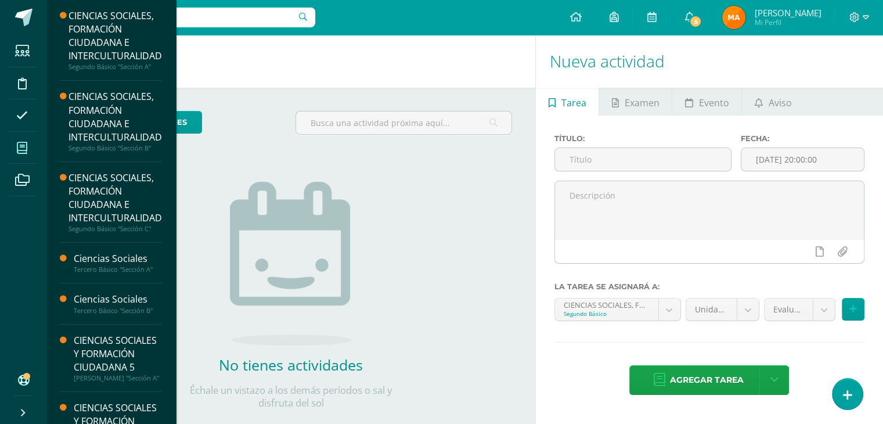
click at [21, 149] on icon at bounding box center [22, 148] width 10 height 12
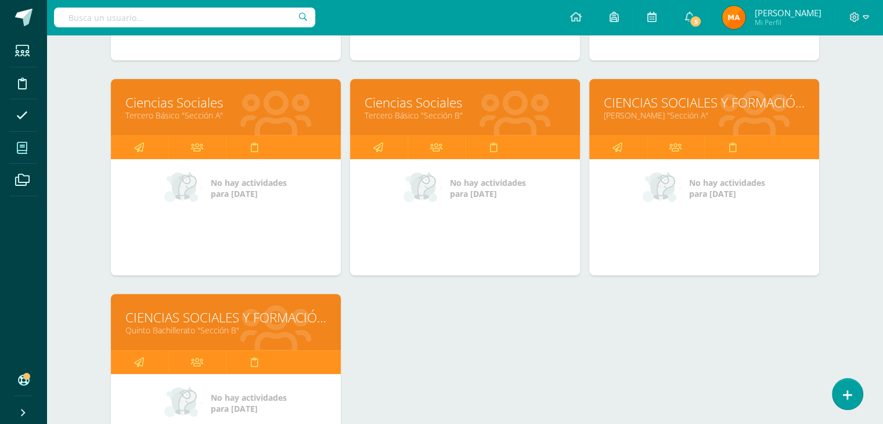
scroll to position [353, 0]
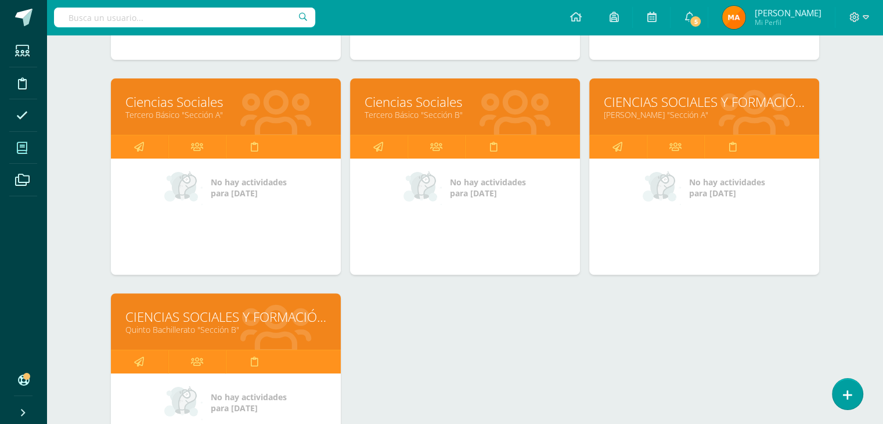
click at [177, 109] on link "Tercero Básico "Sección A"" at bounding box center [225, 114] width 201 height 11
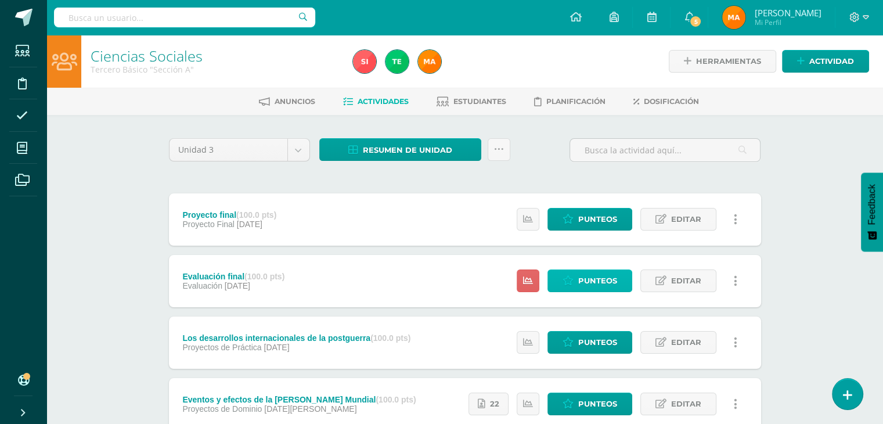
click at [607, 285] on span "Punteos" at bounding box center [597, 280] width 39 height 21
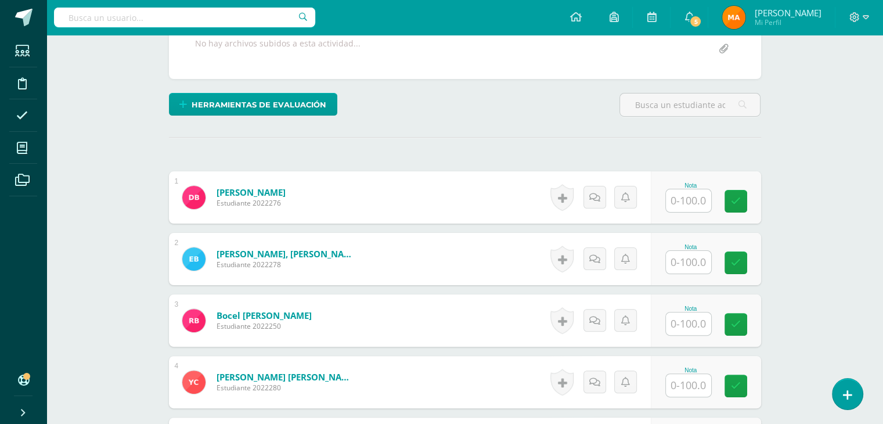
scroll to position [244, 0]
click at [691, 196] on input "text" at bounding box center [688, 200] width 45 height 23
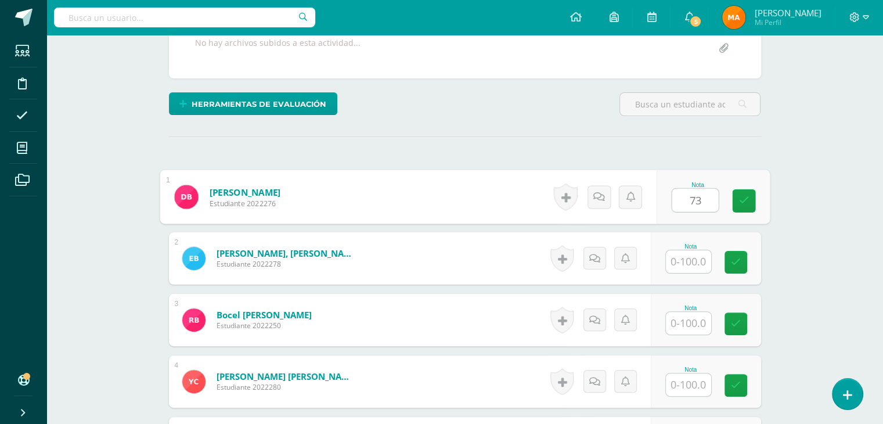
type input "73"
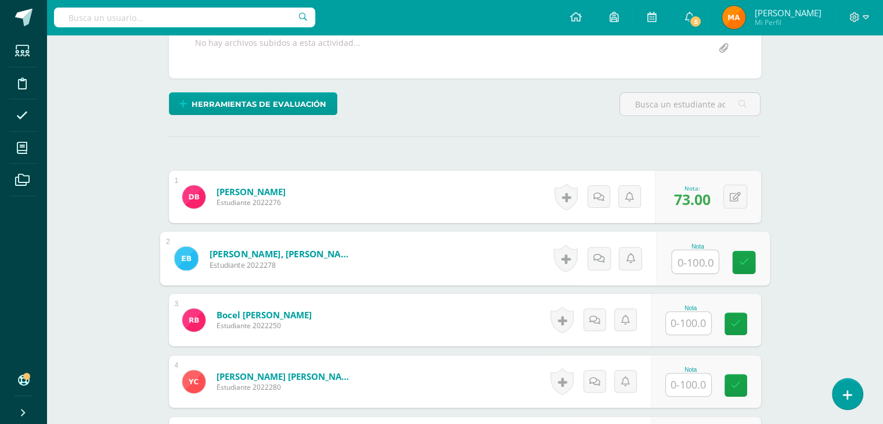
scroll to position [245, 0]
type input "71"
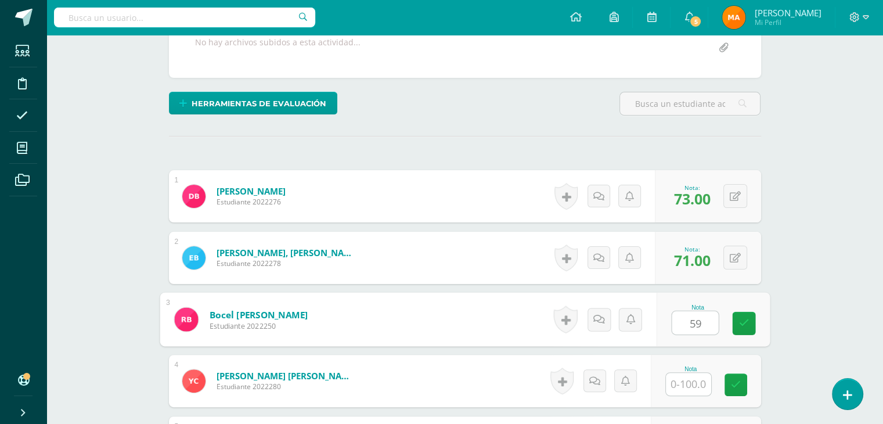
type input "59"
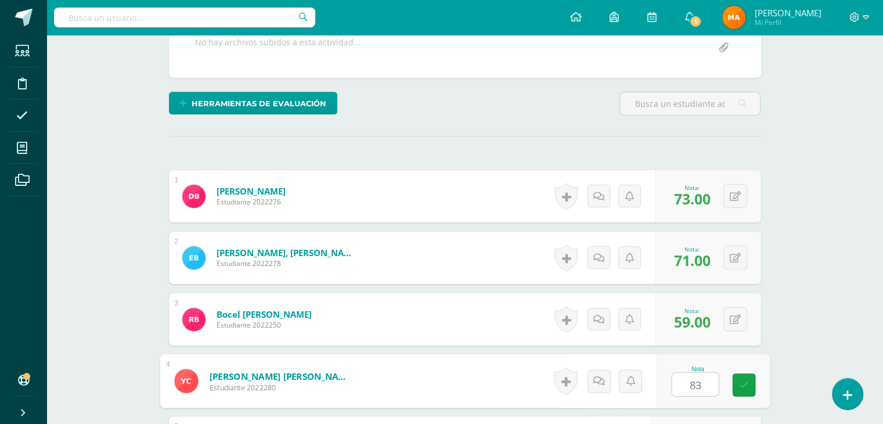
type input "83"
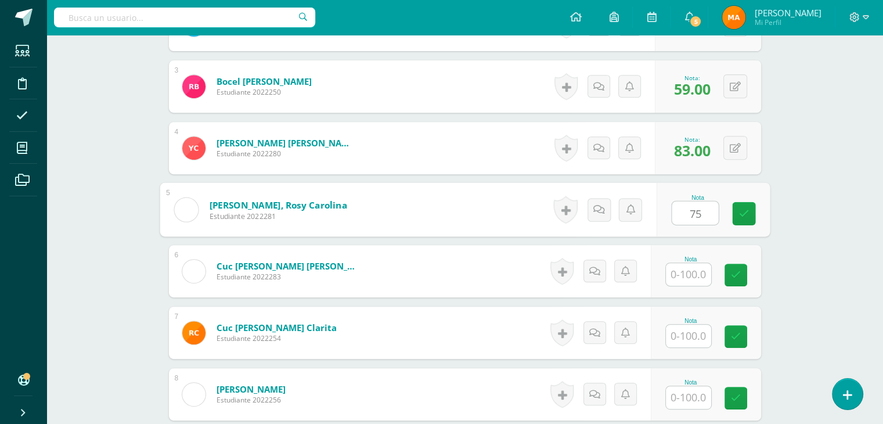
type input "75"
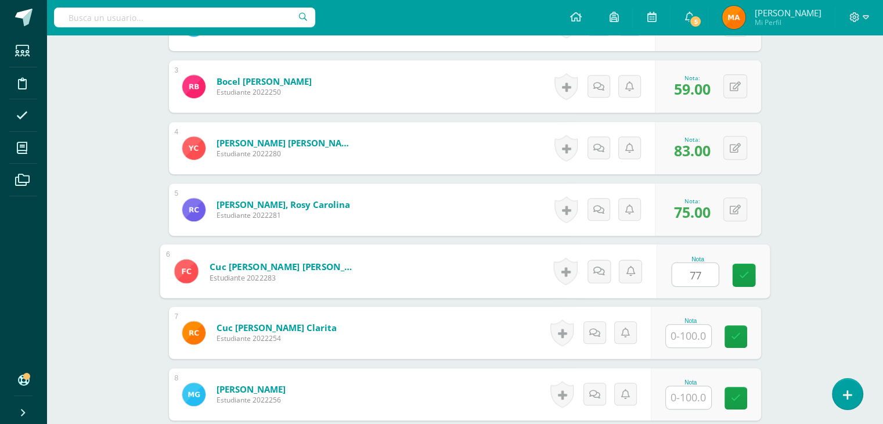
type input "77"
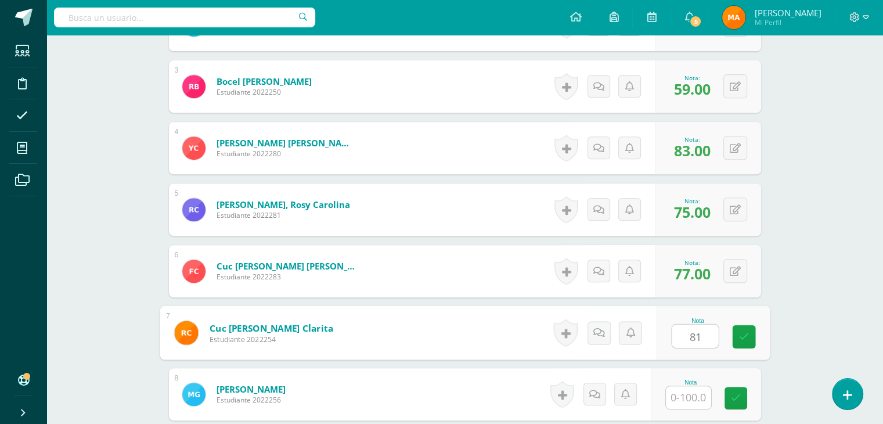
type input "81"
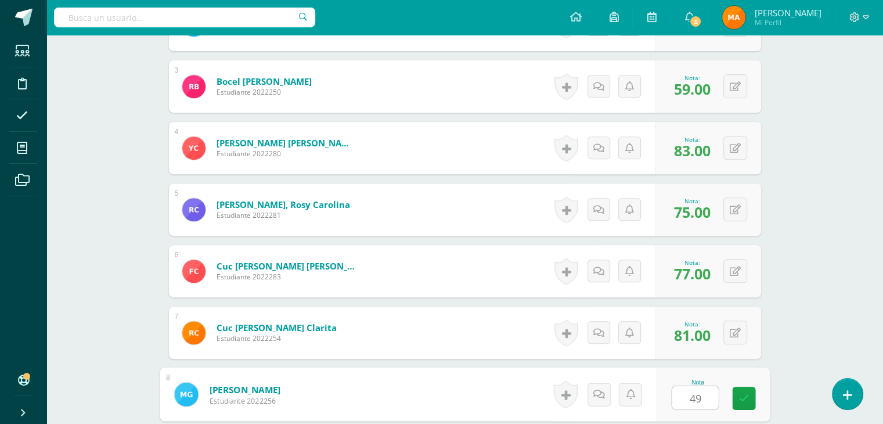
type input "49"
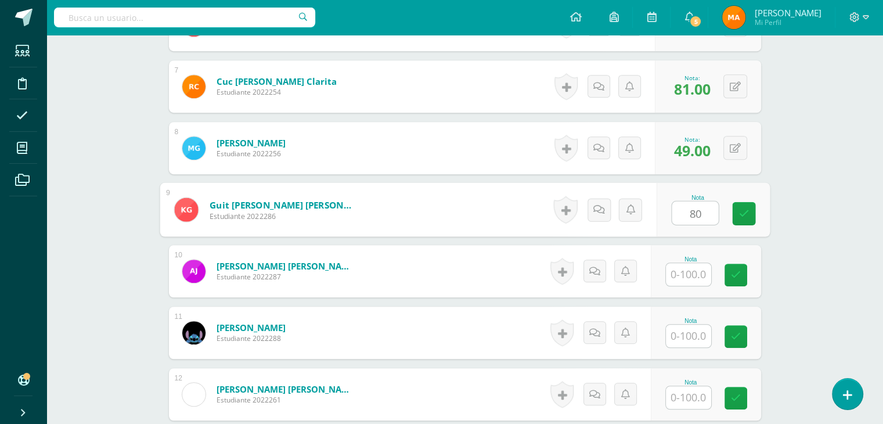
type input "80"
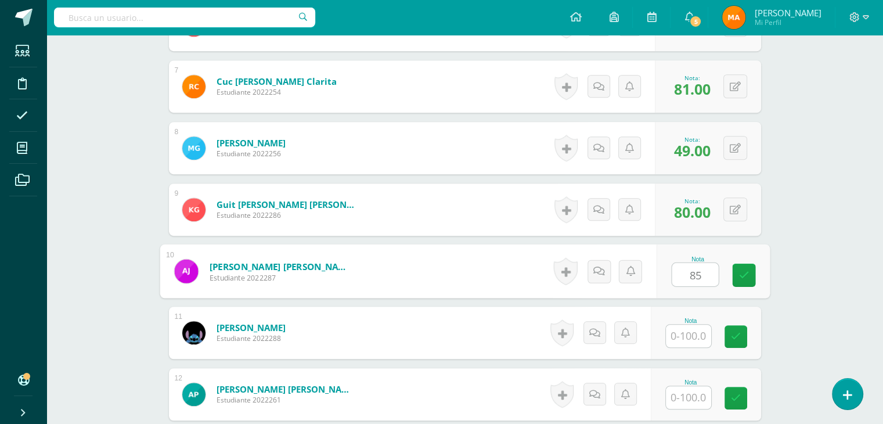
type input "85"
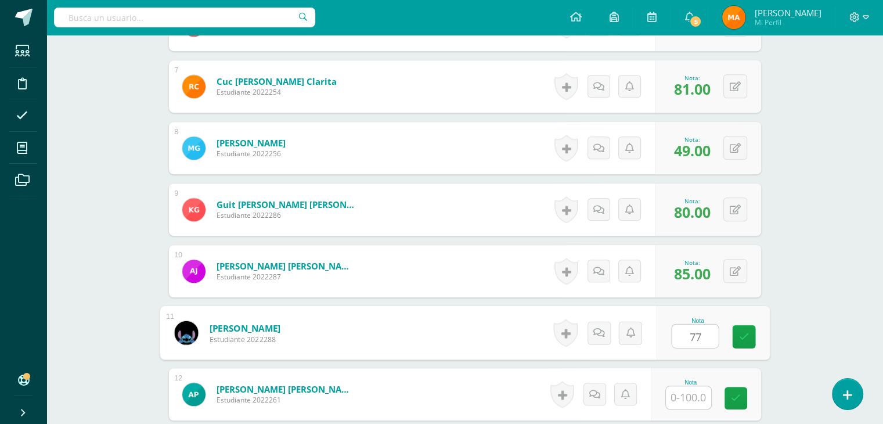
type input "77"
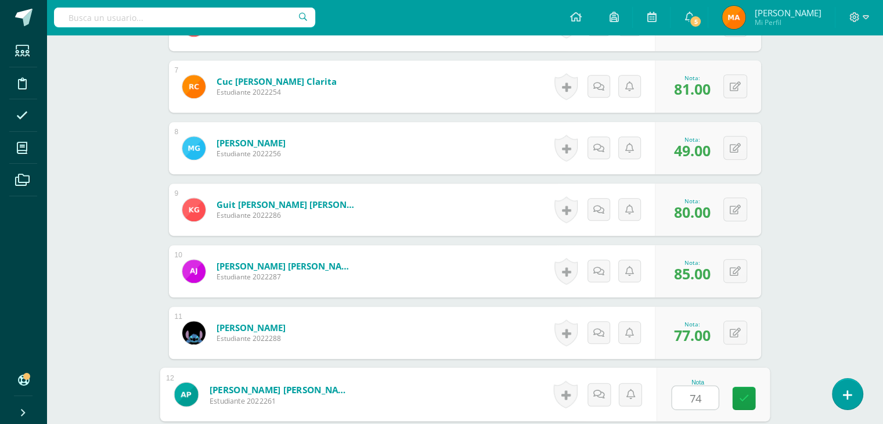
type input "74"
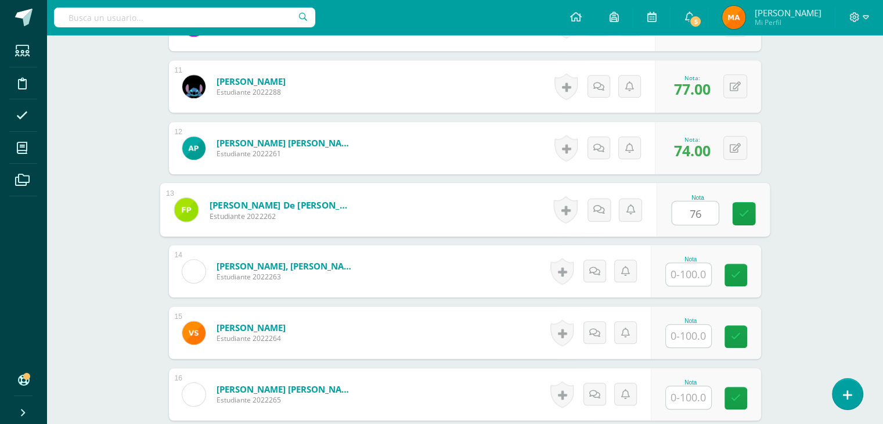
type input "76"
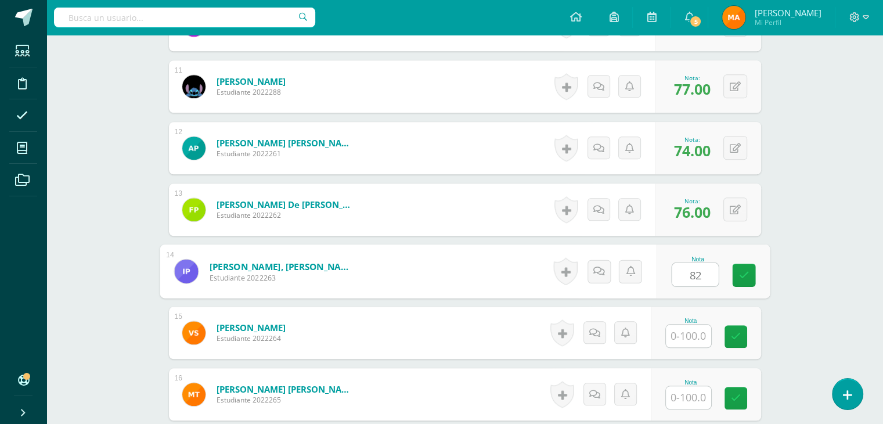
type input "82"
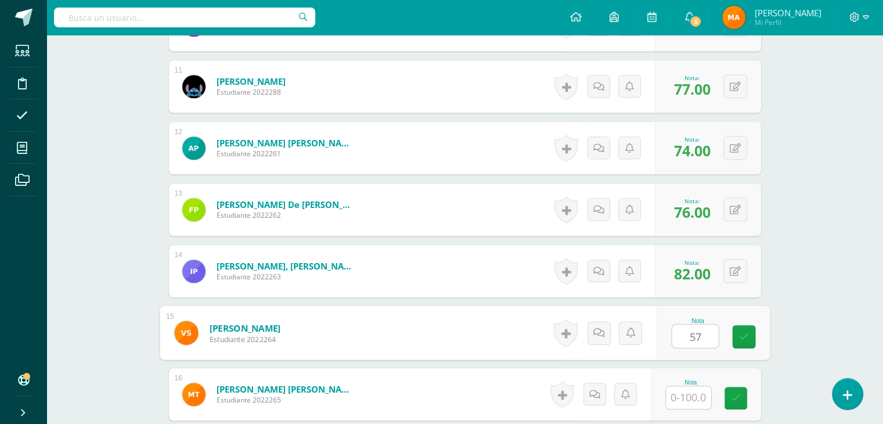
type input "57"
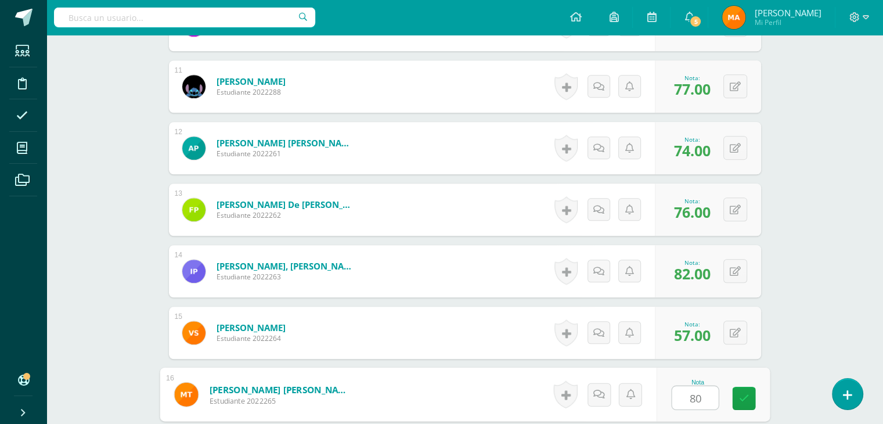
type input "80"
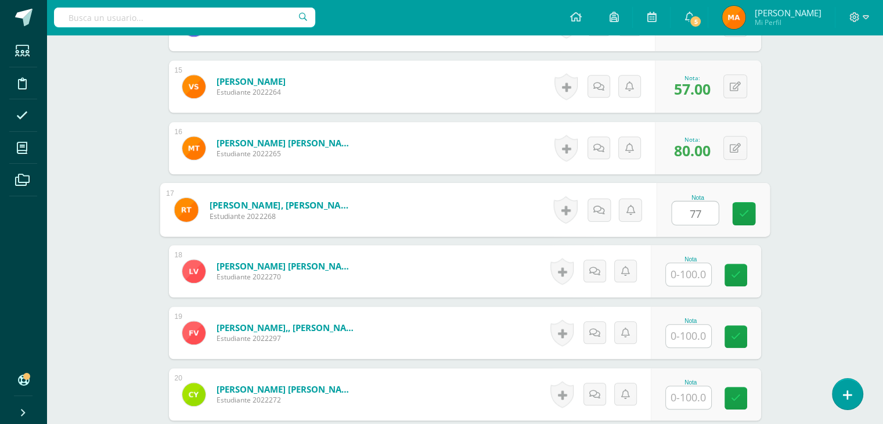
type input "77"
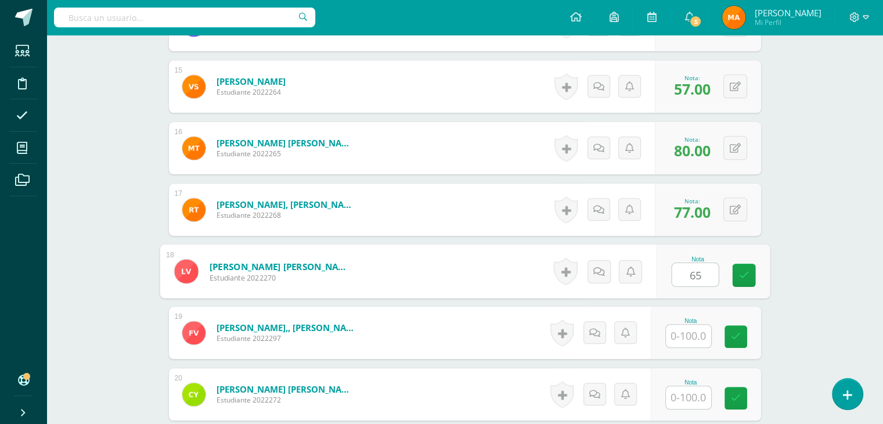
type input "65"
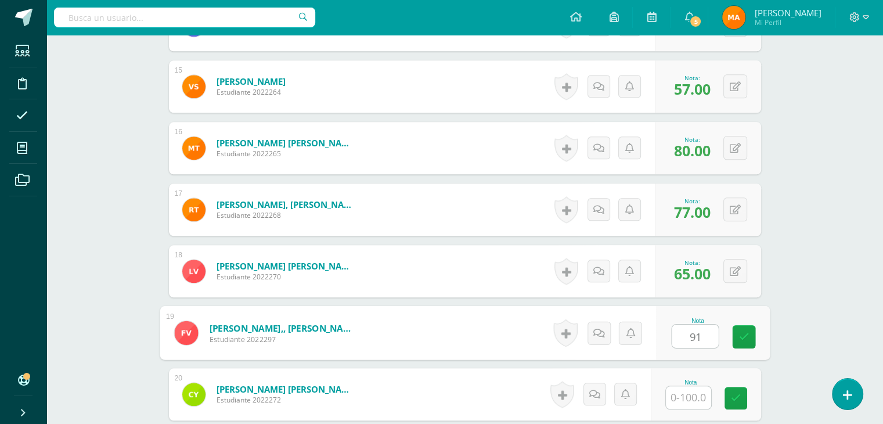
type input "91"
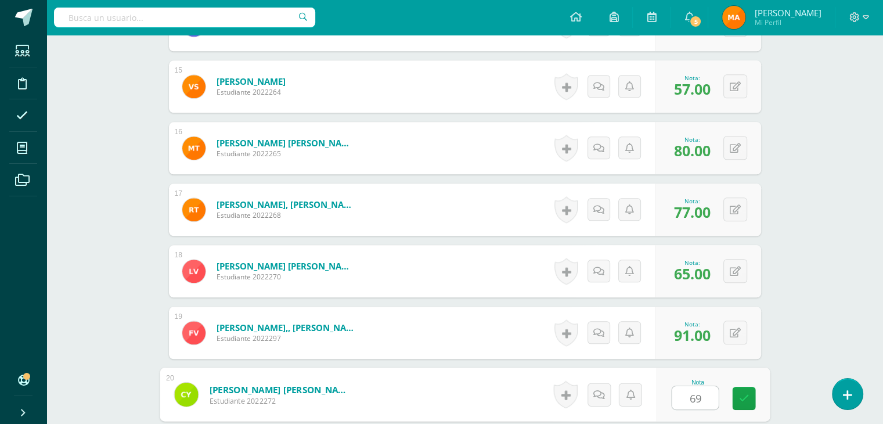
type input "69"
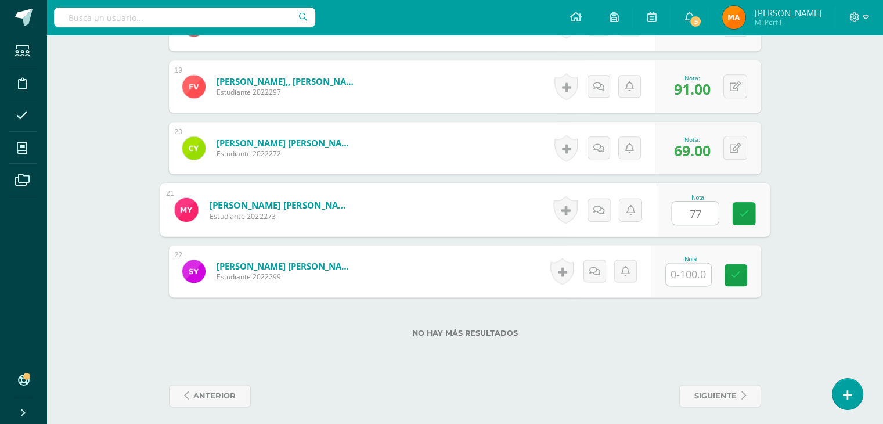
type input "77"
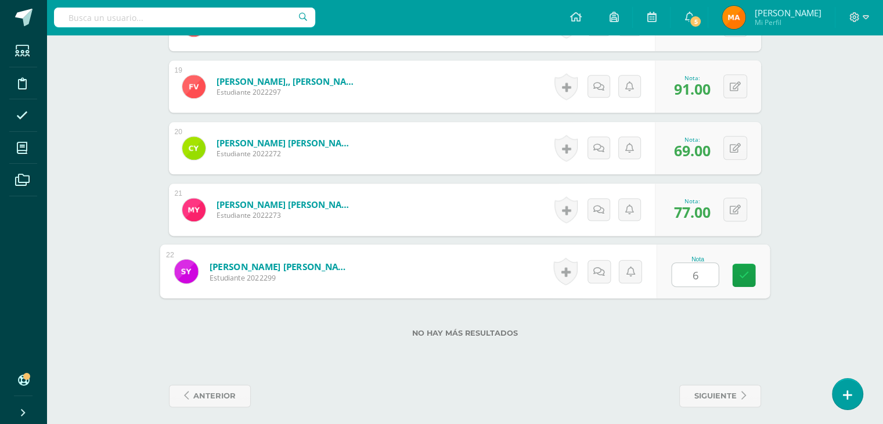
type input "68"
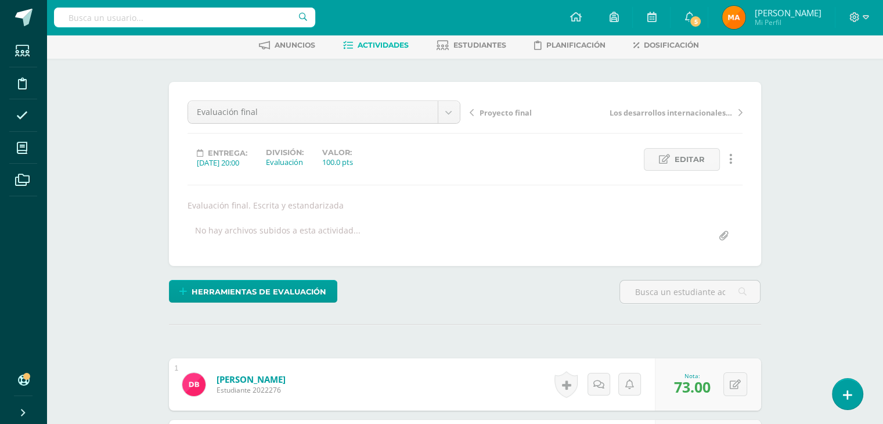
scroll to position [0, 0]
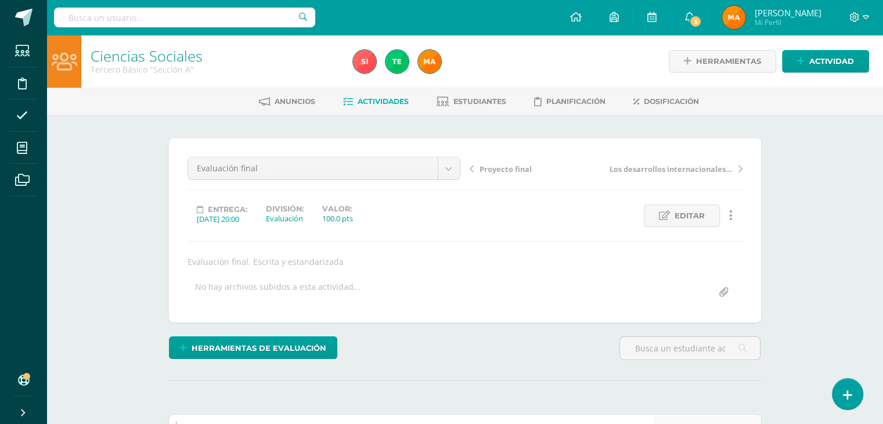
click at [367, 103] on span "Actividades" at bounding box center [383, 101] width 51 height 9
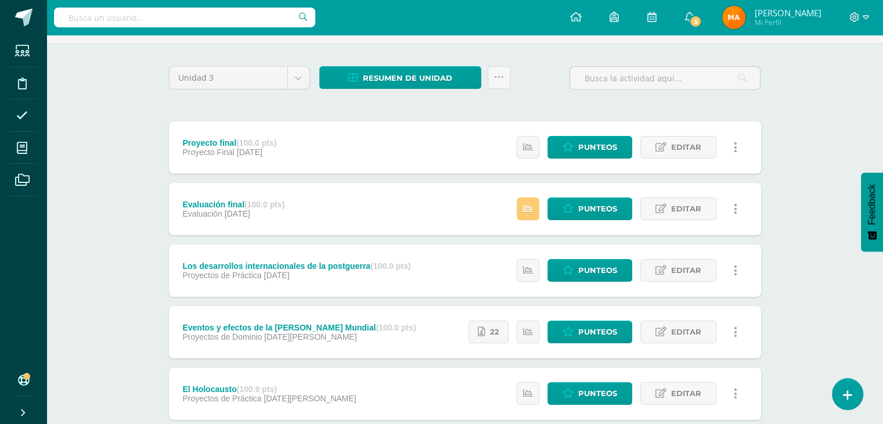
scroll to position [86, 0]
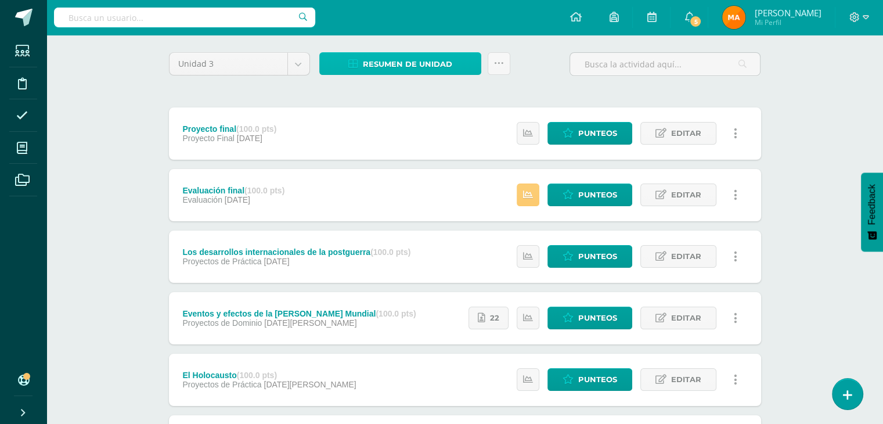
click at [397, 66] on span "Resumen de unidad" at bounding box center [407, 63] width 89 height 21
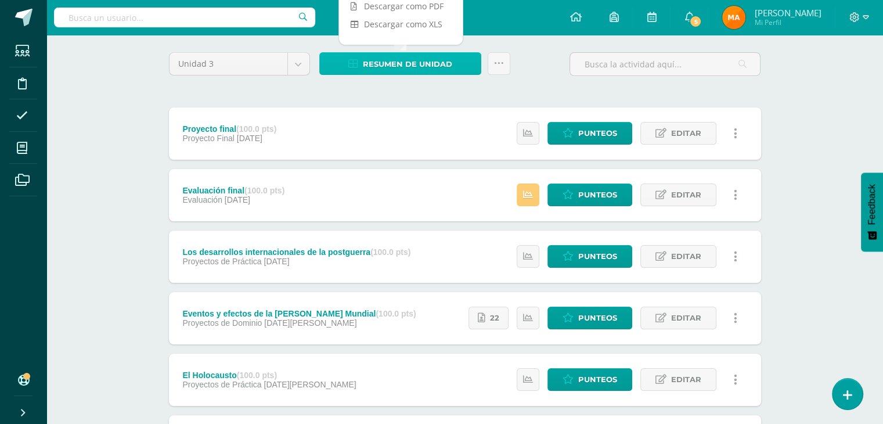
scroll to position [0, 0]
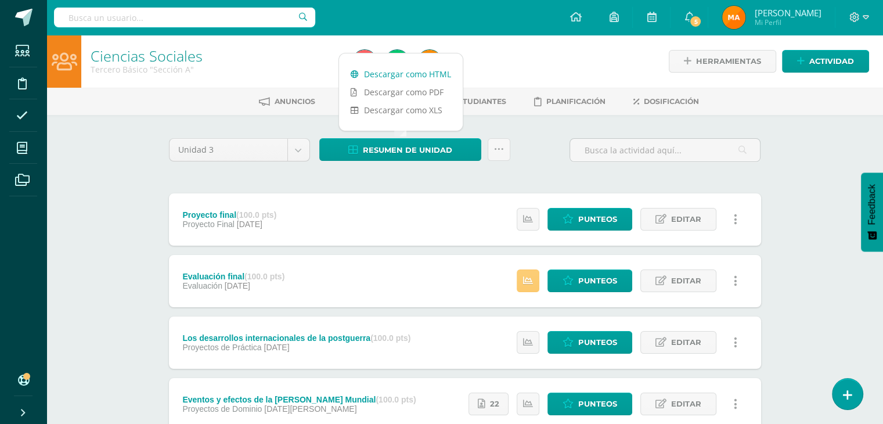
click at [405, 74] on link "Descargar como HTML" at bounding box center [401, 74] width 124 height 18
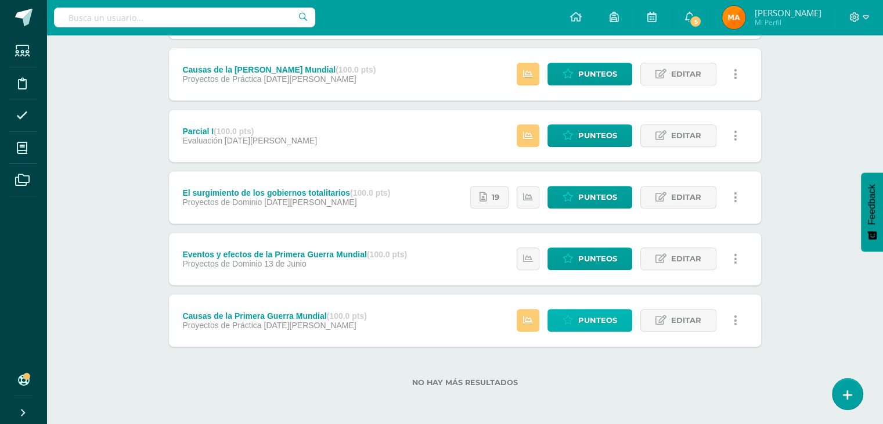
click at [601, 319] on span "Punteos" at bounding box center [597, 320] width 39 height 21
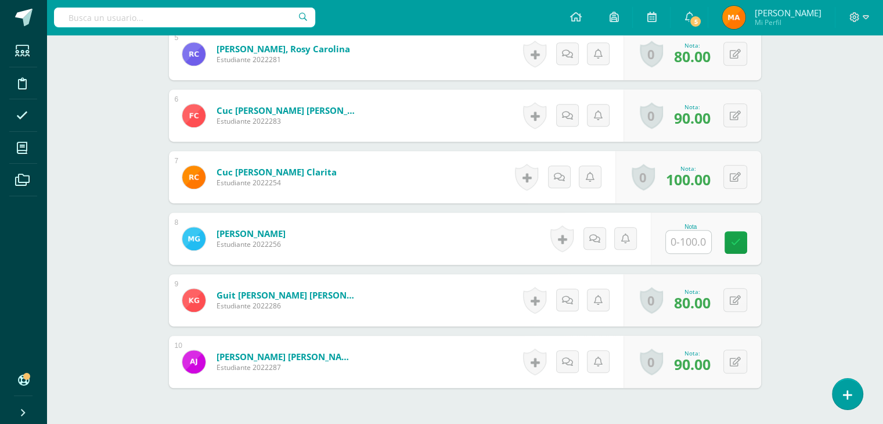
scroll to position [662, 0]
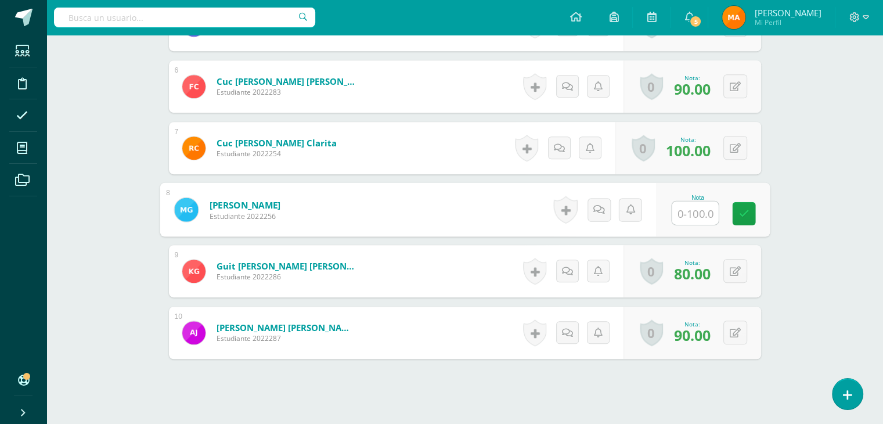
click at [692, 205] on input "text" at bounding box center [695, 213] width 46 height 23
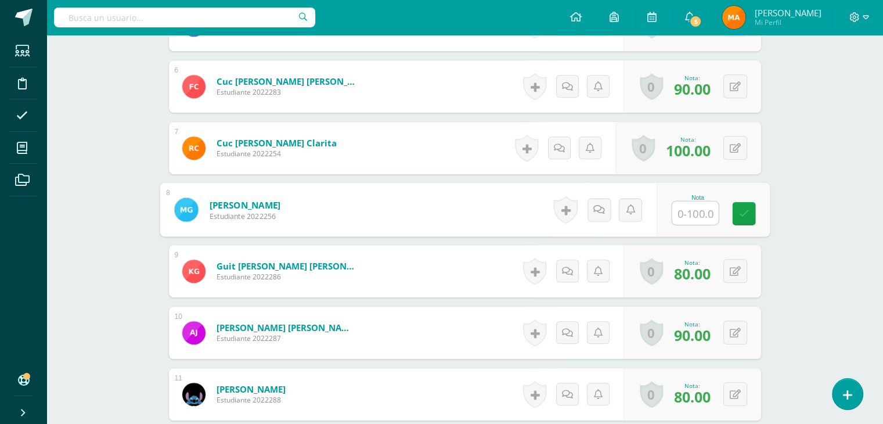
scroll to position [663, 0]
type input "80"
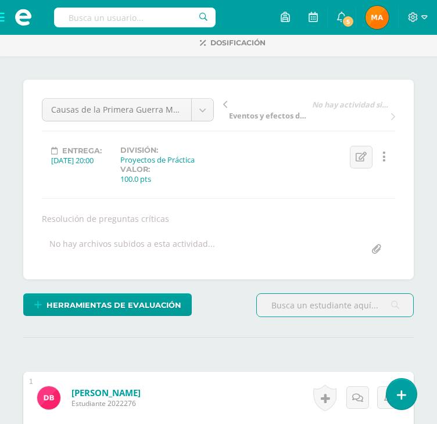
scroll to position [81, 0]
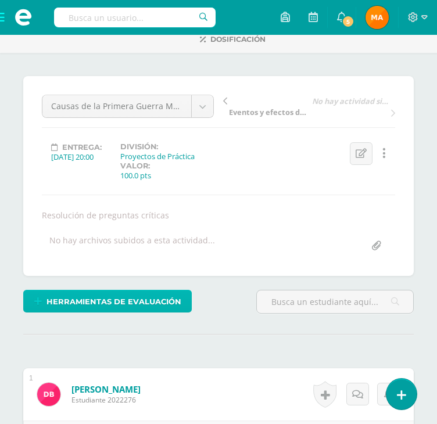
click at [147, 300] on span "Herramientas de evaluación" at bounding box center [113, 301] width 135 height 21
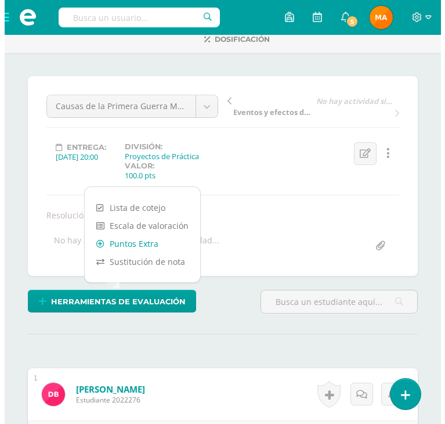
scroll to position [82, 0]
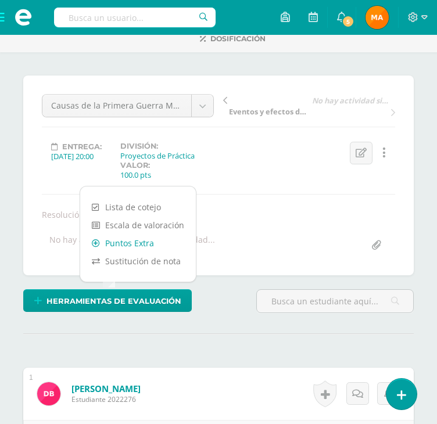
click at [138, 242] on link "Puntos Extra" at bounding box center [138, 243] width 116 height 18
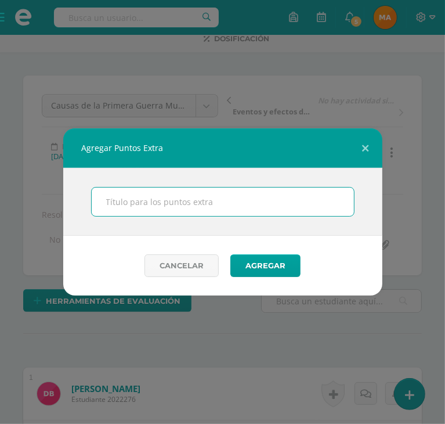
scroll to position [82, 0]
type input "Sellos"
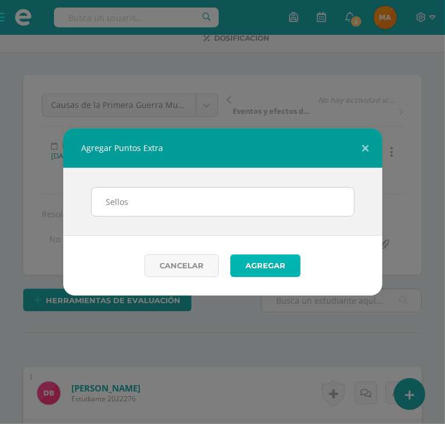
click at [255, 261] on button "Agregar" at bounding box center [266, 265] width 70 height 23
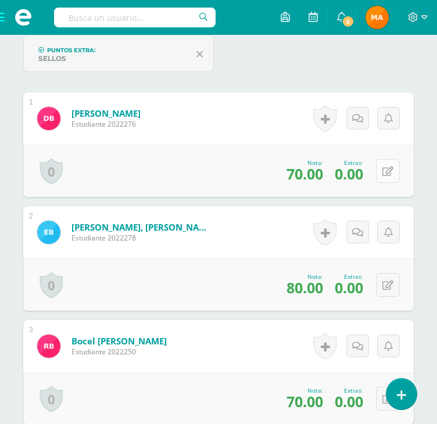
scroll to position [404, 0]
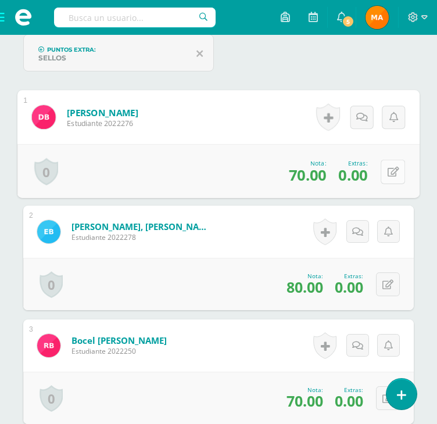
click at [387, 173] on icon at bounding box center [393, 172] width 12 height 10
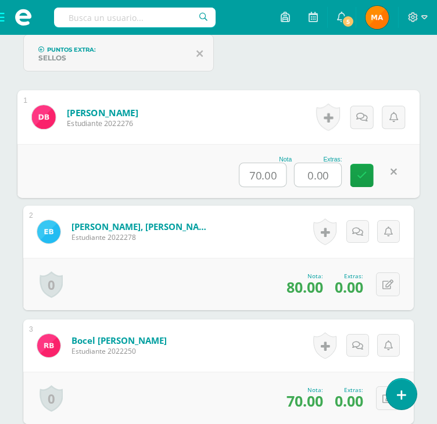
click at [314, 170] on input "0.00" at bounding box center [317, 174] width 46 height 23
click at [314, 170] on input "045.00" at bounding box center [317, 174] width 46 height 23
type input "45"
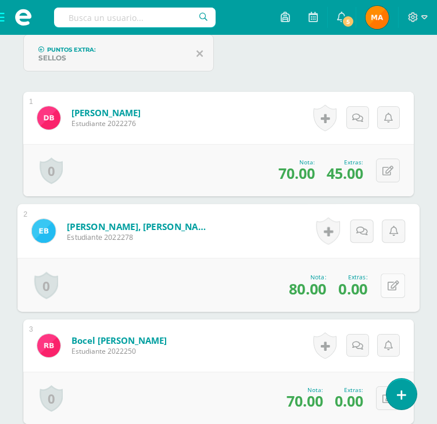
click at [386, 277] on button at bounding box center [392, 285] width 24 height 24
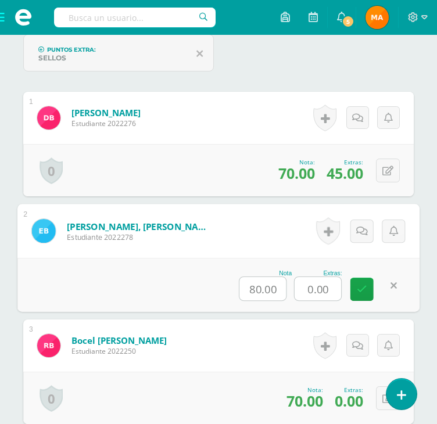
click at [316, 287] on input "0.00" at bounding box center [317, 288] width 46 height 23
type input "55"
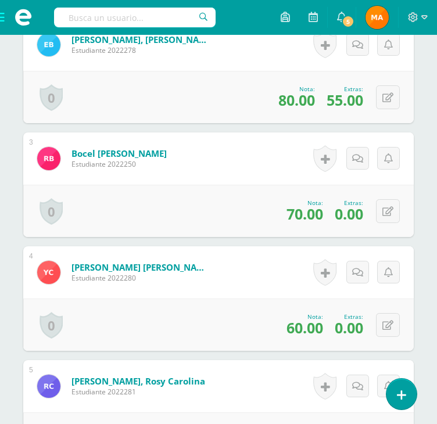
scroll to position [610, 0]
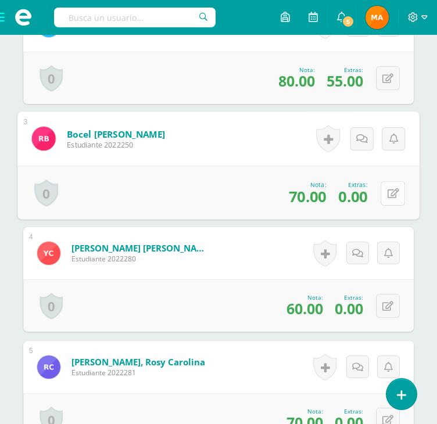
click at [384, 191] on button at bounding box center [392, 193] width 24 height 24
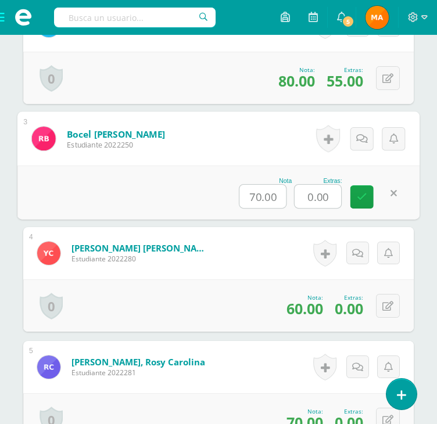
click at [322, 191] on input "0.00" at bounding box center [317, 196] width 46 height 23
type input "45"
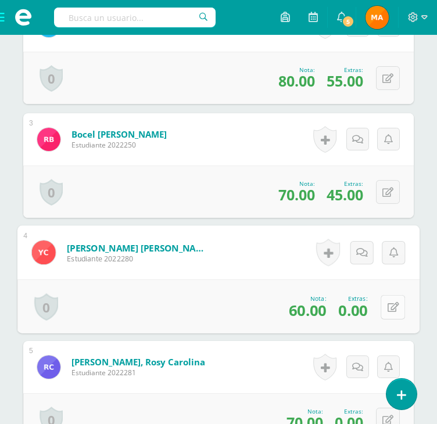
click at [384, 312] on button at bounding box center [392, 306] width 24 height 24
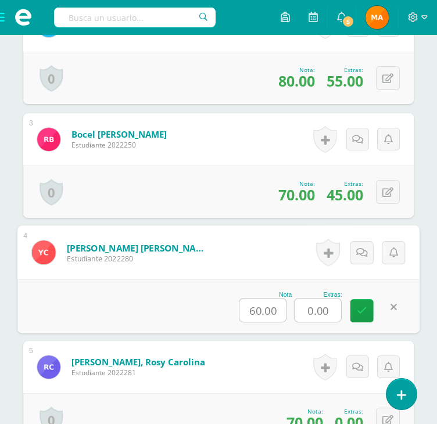
click at [315, 308] on input "0.00" at bounding box center [317, 310] width 46 height 23
type input "50"
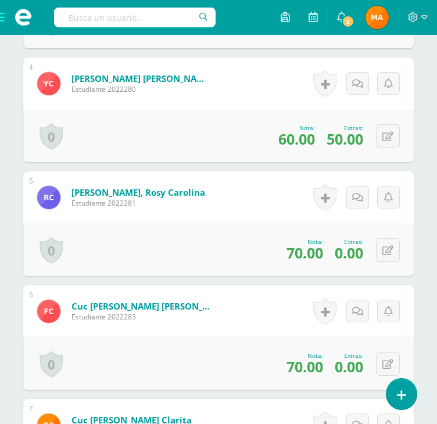
scroll to position [785, 0]
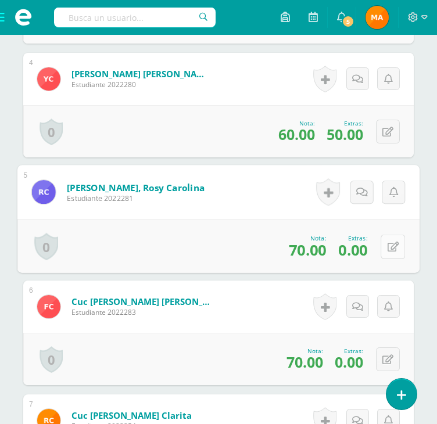
click at [382, 247] on button at bounding box center [392, 246] width 24 height 24
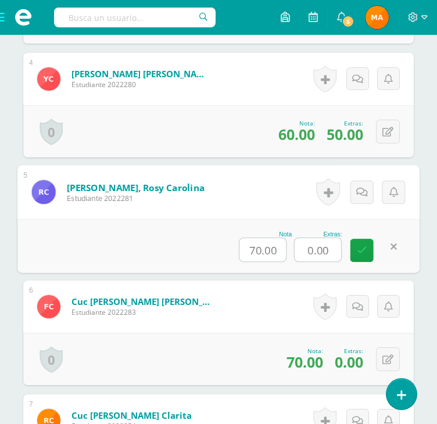
click at [319, 249] on input "0.00" at bounding box center [317, 249] width 46 height 23
type input "55"
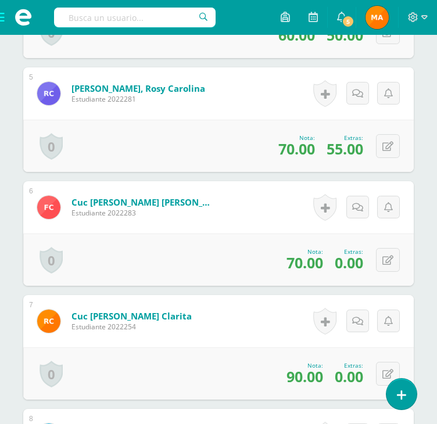
scroll to position [886, 0]
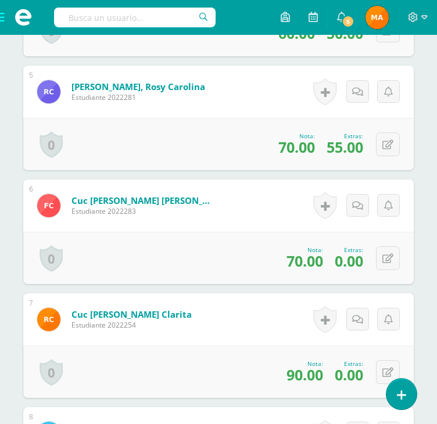
click at [361, 257] on span "0.00" at bounding box center [349, 261] width 28 height 20
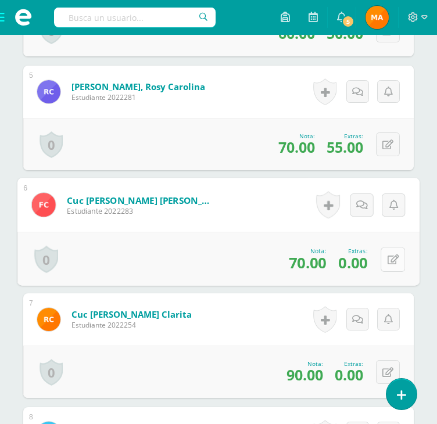
click at [383, 256] on button at bounding box center [392, 259] width 24 height 24
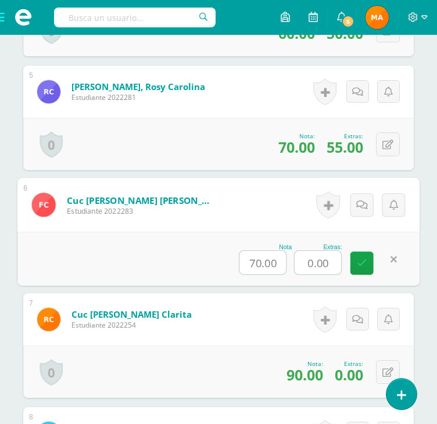
click at [315, 261] on input "0.00" at bounding box center [317, 262] width 46 height 23
type input "55"
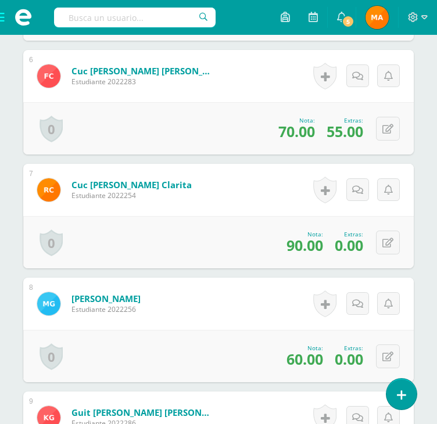
scroll to position [1016, 0]
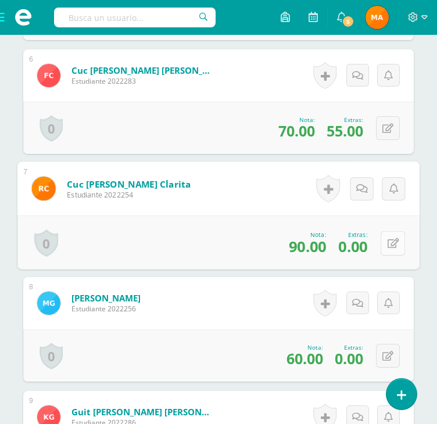
click at [387, 245] on icon at bounding box center [393, 243] width 12 height 10
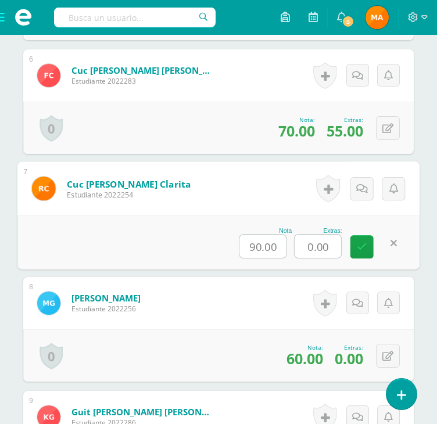
click at [318, 253] on input "0.00" at bounding box center [317, 246] width 46 height 23
type input "55"
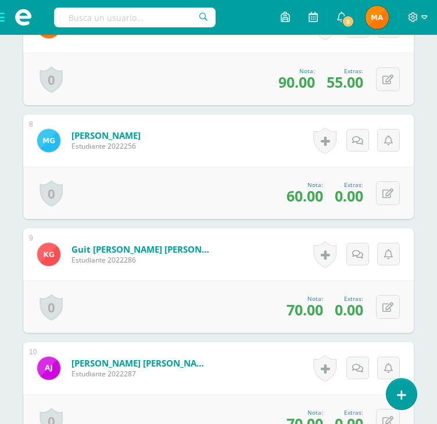
scroll to position [1180, 0]
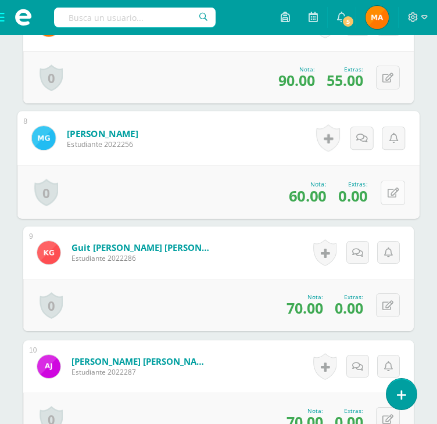
click at [389, 189] on icon at bounding box center [393, 193] width 12 height 10
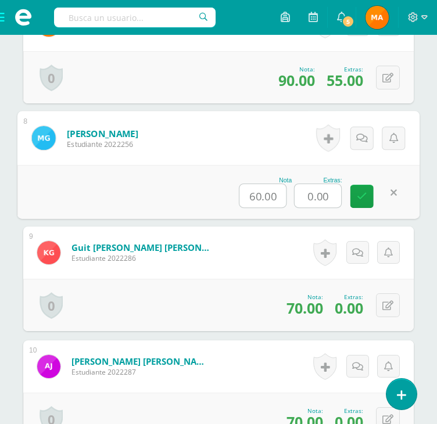
click at [321, 194] on input "0.00" at bounding box center [317, 195] width 46 height 23
type input "40"
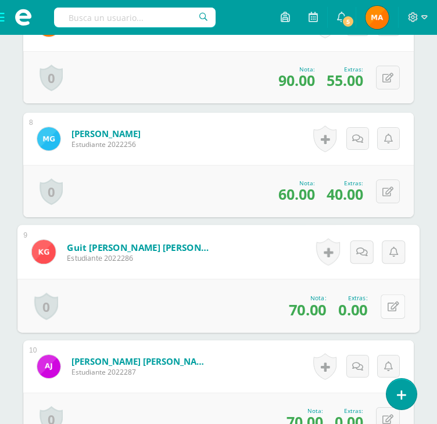
click at [380, 305] on div "0 [GEOGRAPHIC_DATA] Logros obtenidos Aún no hay logros agregados Nota: 70.00 Ex…" at bounding box center [218, 306] width 402 height 54
click at [394, 308] on icon at bounding box center [393, 306] width 12 height 10
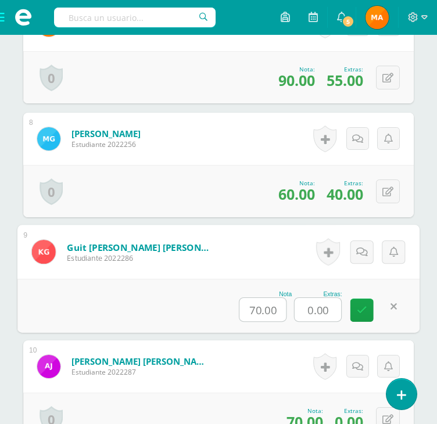
click at [314, 305] on input "0.00" at bounding box center [317, 309] width 46 height 23
type input "55"
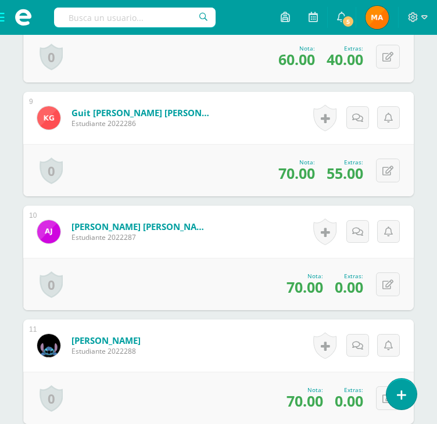
scroll to position [1315, 0]
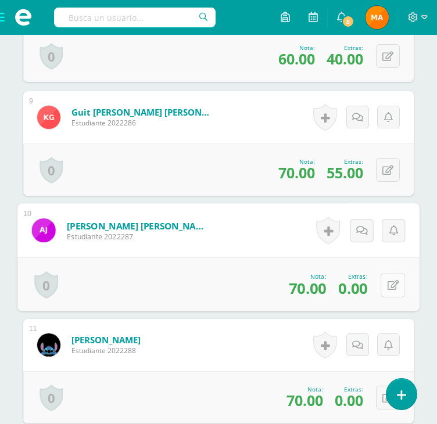
click at [384, 281] on button at bounding box center [392, 284] width 24 height 24
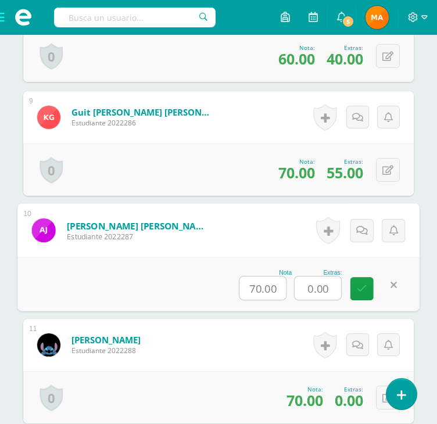
click at [308, 281] on input "0.00" at bounding box center [317, 287] width 46 height 23
type input "50"
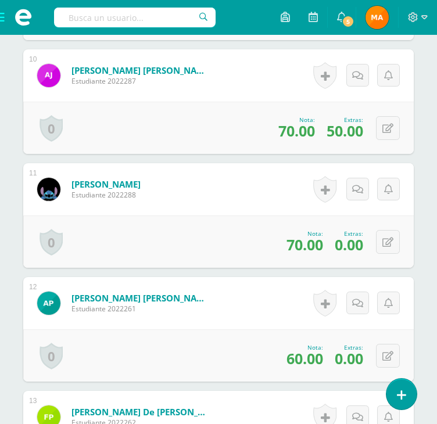
scroll to position [1472, 0]
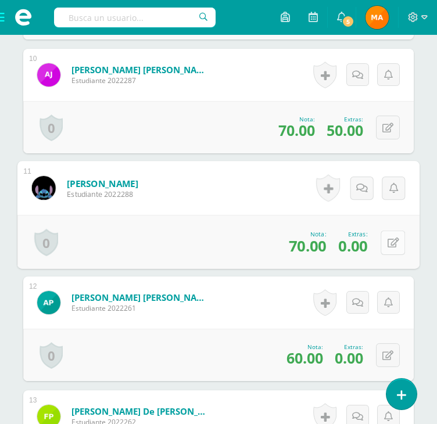
click at [384, 237] on button at bounding box center [392, 242] width 24 height 24
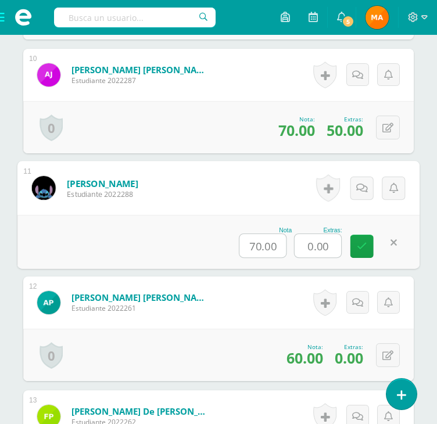
click at [328, 247] on input "0.00" at bounding box center [317, 245] width 46 height 23
type input "45"
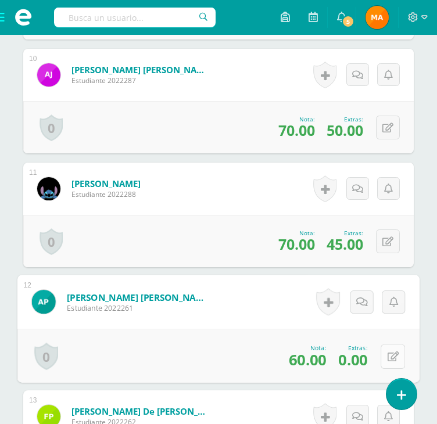
click at [383, 348] on button at bounding box center [392, 356] width 24 height 24
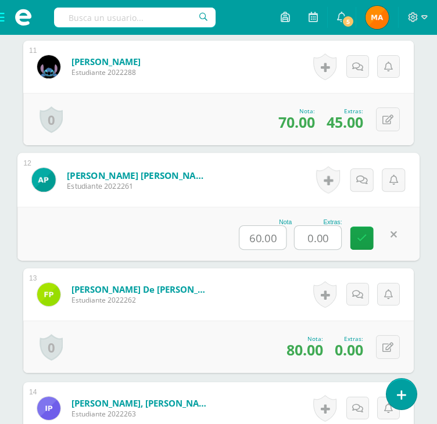
scroll to position [1594, 0]
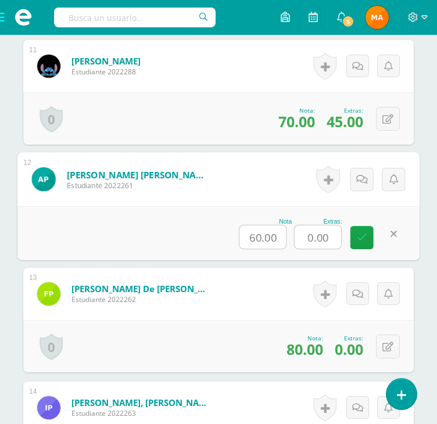
click at [315, 236] on input "0.00" at bounding box center [317, 236] width 46 height 23
type input "55"
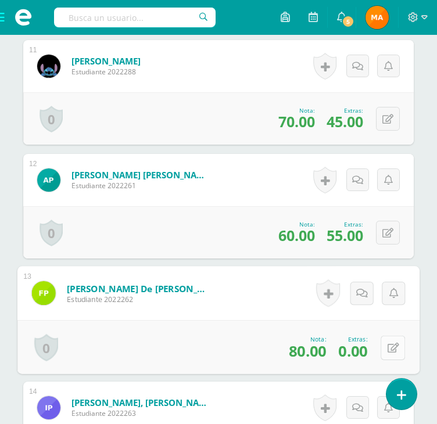
click at [386, 353] on button at bounding box center [392, 347] width 24 height 24
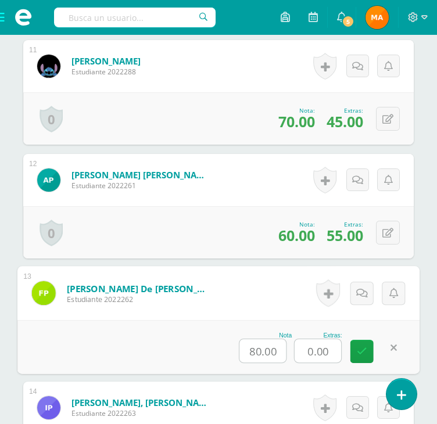
click at [319, 351] on input "0.00" at bounding box center [317, 350] width 46 height 23
type input "45"
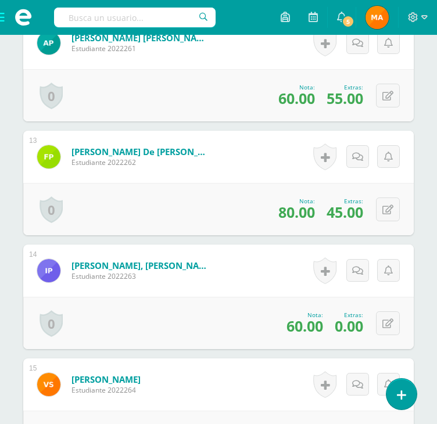
scroll to position [1732, 0]
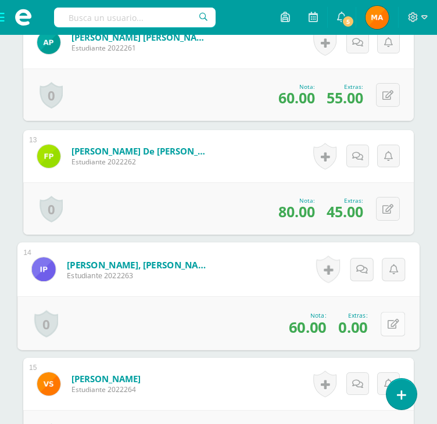
click at [381, 326] on button at bounding box center [392, 323] width 24 height 24
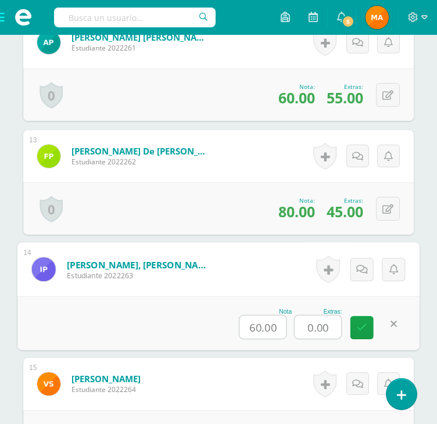
click at [317, 326] on input "0.00" at bounding box center [317, 326] width 46 height 23
type input "55"
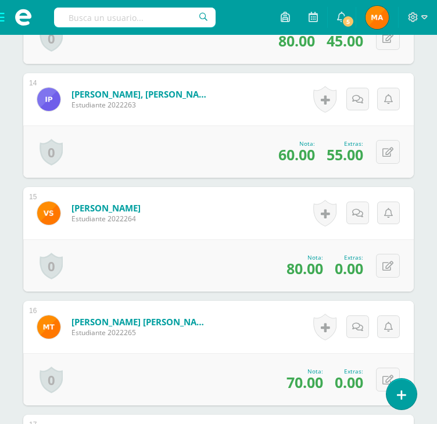
scroll to position [1904, 0]
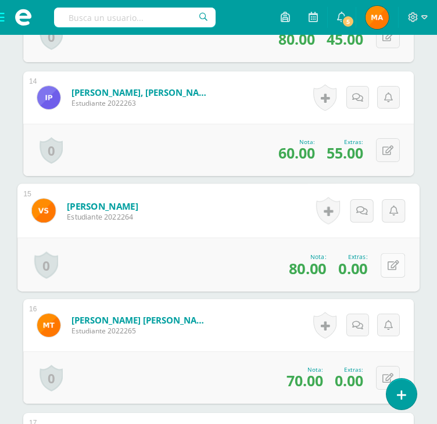
click at [390, 263] on icon at bounding box center [393, 265] width 12 height 10
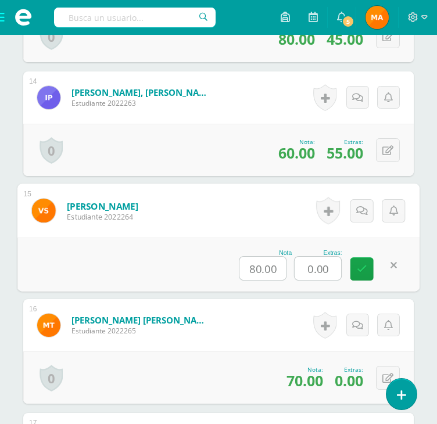
click at [321, 274] on input "0.00" at bounding box center [317, 268] width 46 height 23
type input "45"
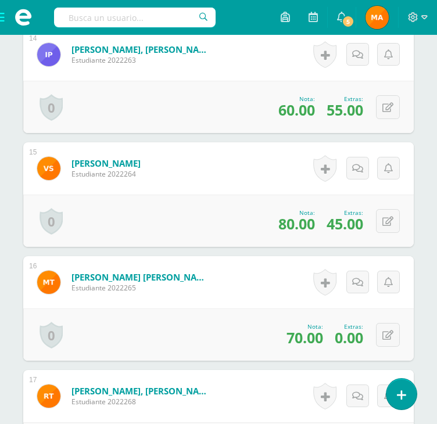
scroll to position [1951, 0]
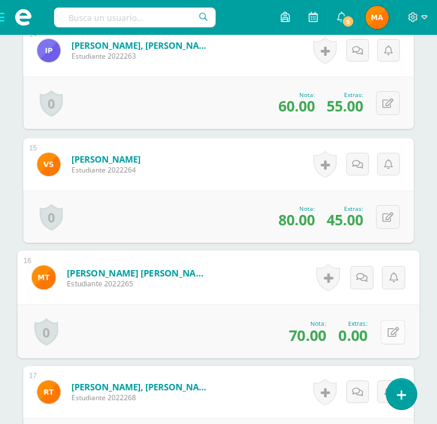
click at [386, 332] on button at bounding box center [392, 331] width 24 height 24
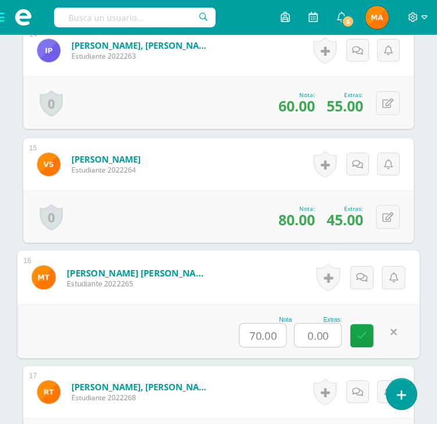
click at [325, 338] on input "0.00" at bounding box center [317, 334] width 46 height 23
type input "55"
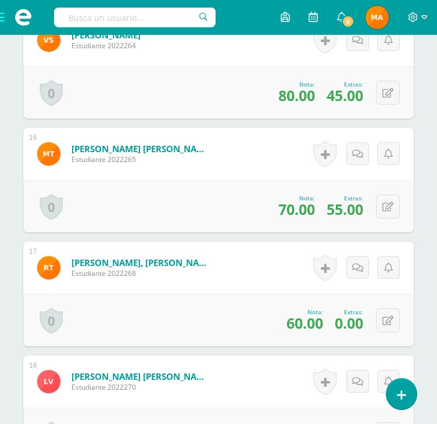
scroll to position [2091, 0]
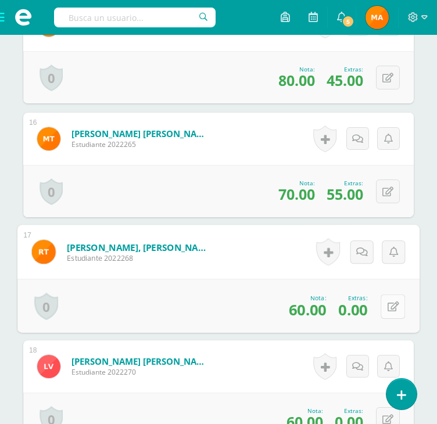
click at [386, 300] on button at bounding box center [392, 306] width 24 height 24
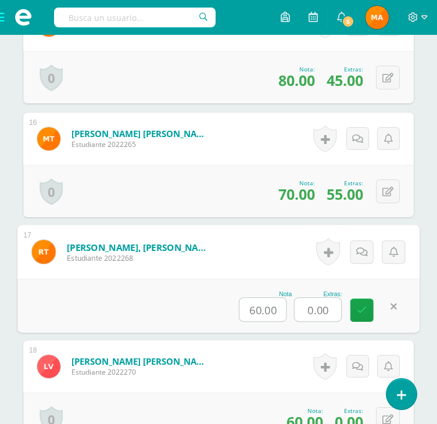
click at [317, 311] on input "0.00" at bounding box center [317, 309] width 46 height 23
type input "55"
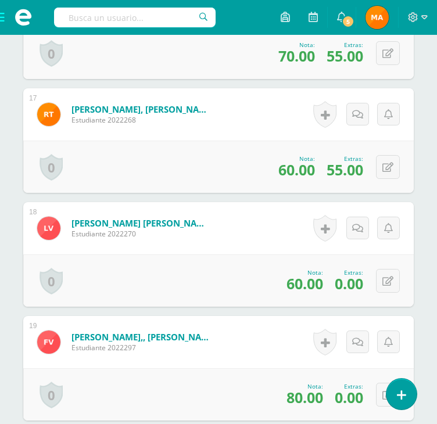
scroll to position [2237, 0]
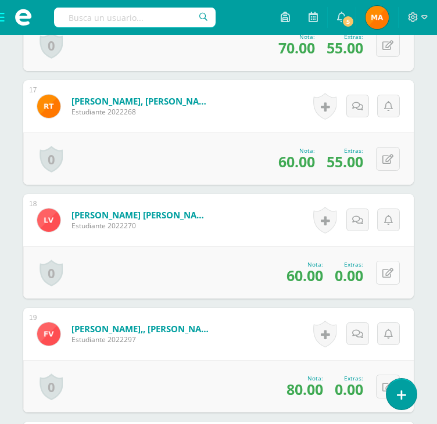
click at [382, 275] on button at bounding box center [388, 273] width 24 height 24
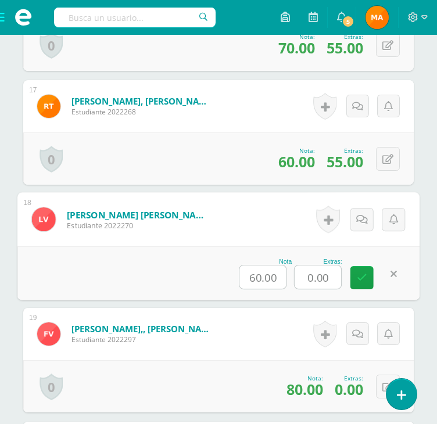
click at [307, 284] on input "0.00" at bounding box center [317, 276] width 46 height 23
type input "55"
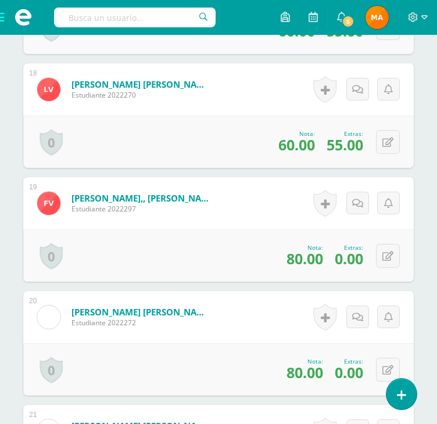
scroll to position [2369, 0]
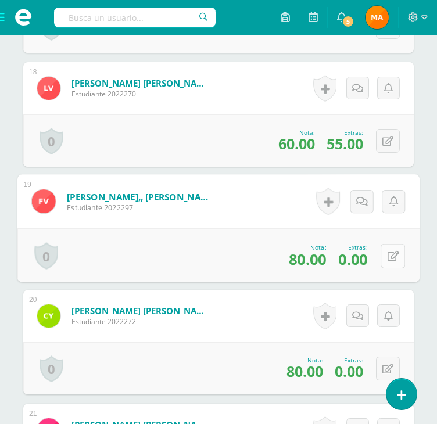
click at [385, 256] on button at bounding box center [392, 255] width 24 height 24
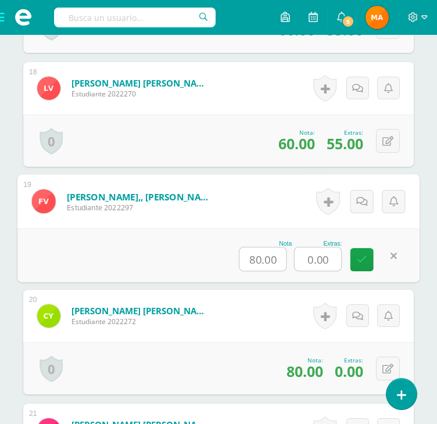
click at [323, 257] on input "0.00" at bounding box center [317, 258] width 46 height 23
type input "45"
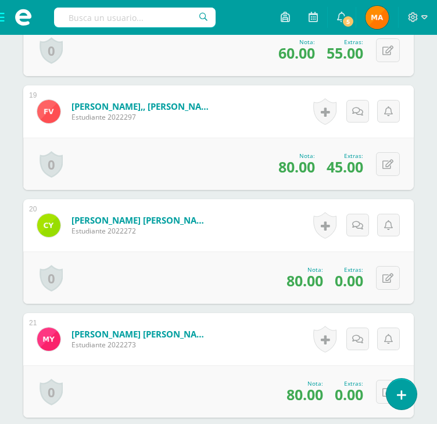
scroll to position [2464, 0]
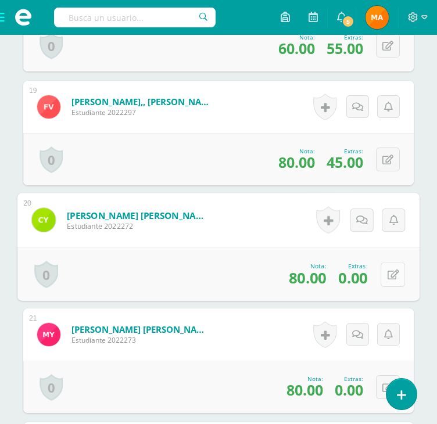
click at [393, 272] on button at bounding box center [392, 274] width 24 height 24
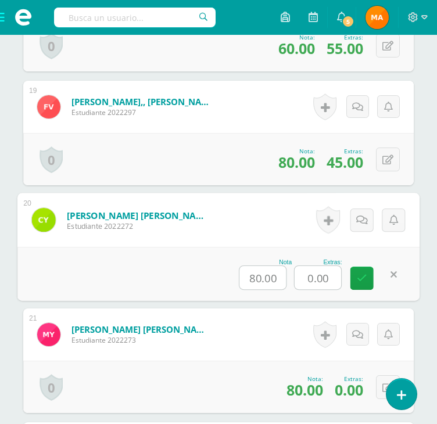
click at [318, 280] on input "0.00" at bounding box center [317, 277] width 46 height 23
type input "55"
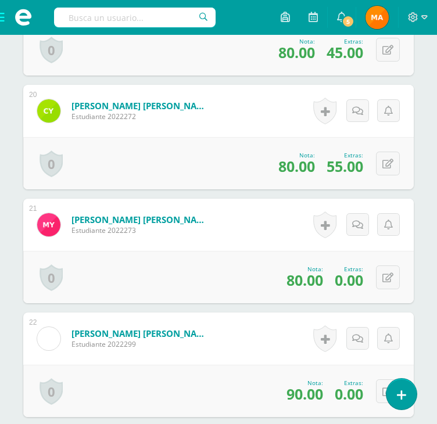
scroll to position [2580, 0]
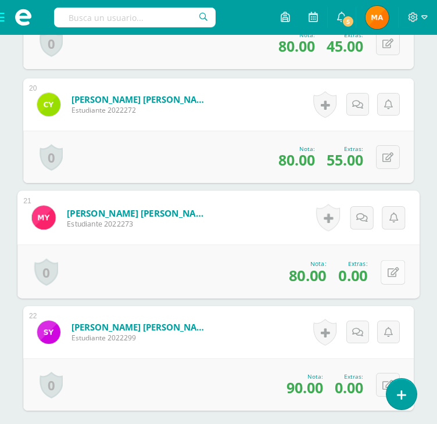
click at [386, 272] on button at bounding box center [392, 272] width 24 height 24
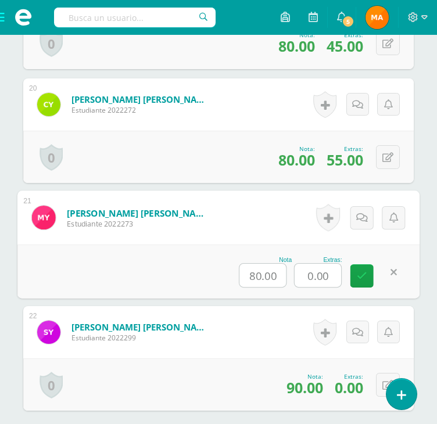
click at [314, 273] on input "0.00" at bounding box center [317, 275] width 46 height 23
type input "55"
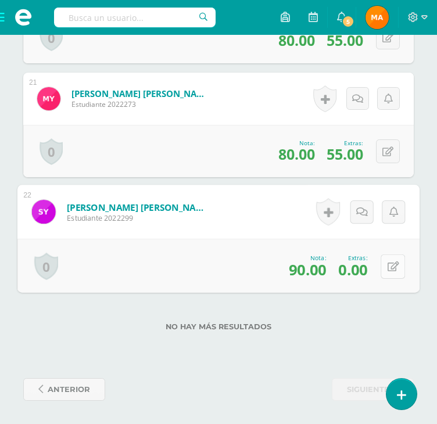
click at [378, 268] on div "0 [GEOGRAPHIC_DATA] Logros obtenidos Aún no hay logros agregados Nota: 90.00 Ex…" at bounding box center [218, 266] width 402 height 54
click at [396, 263] on icon at bounding box center [393, 266] width 12 height 10
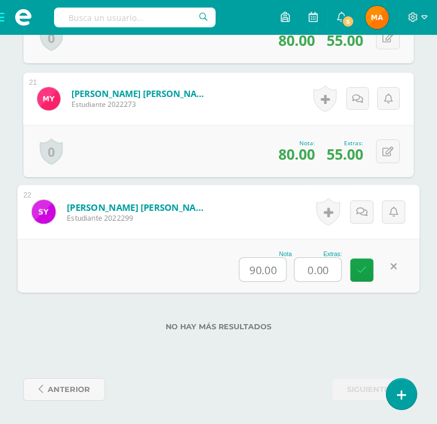
click at [316, 267] on input "0.00" at bounding box center [317, 269] width 46 height 23
type input "50"
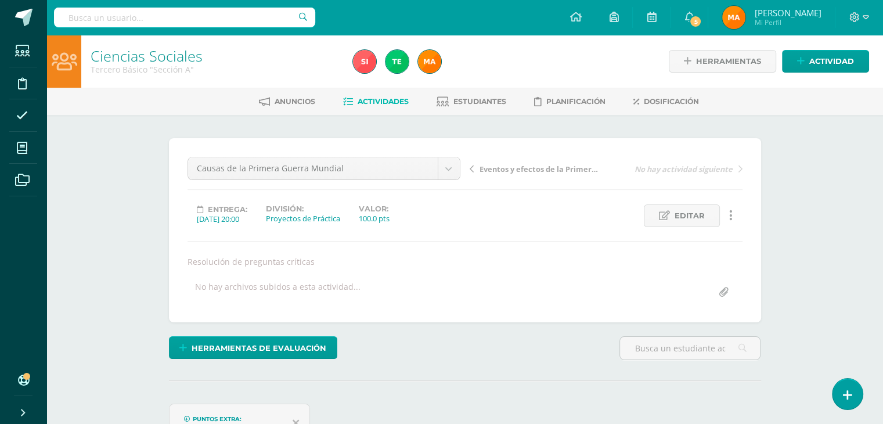
scroll to position [0, 0]
